Goal: Information Seeking & Learning: Learn about a topic

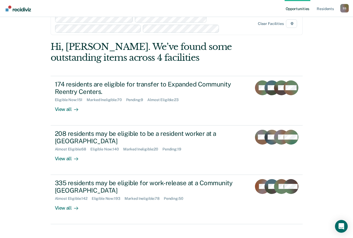
scroll to position [21, 0]
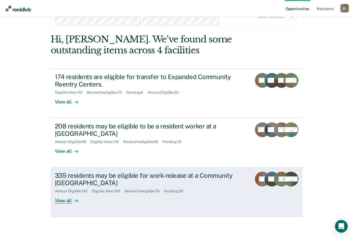
click at [67, 184] on div "335 residents may be eligible for work-release at a Community [GEOGRAPHIC_DATA]" at bounding box center [148, 178] width 186 height 15
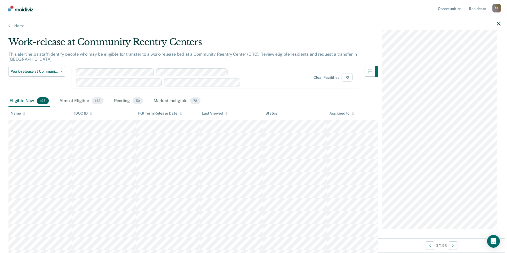
scroll to position [933, 0]
click at [16, 26] on link "Home" at bounding box center [251, 25] width 490 height 5
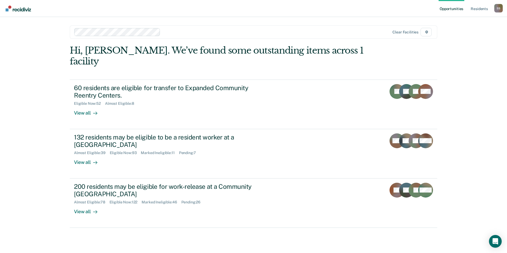
click at [19, 102] on div "Opportunities Resident s [PERSON_NAME] Profile How it works Log Out option Twin…" at bounding box center [253, 126] width 507 height 253
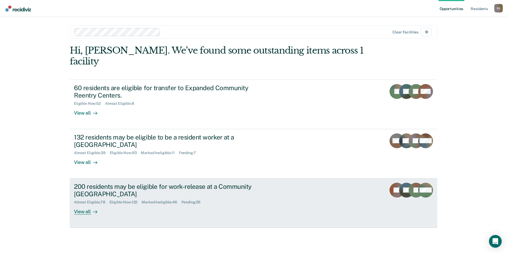
click at [86, 204] on div "View all" at bounding box center [89, 209] width 30 height 10
